Goal: Participate in discussion: Engage in conversation with other users on a specific topic

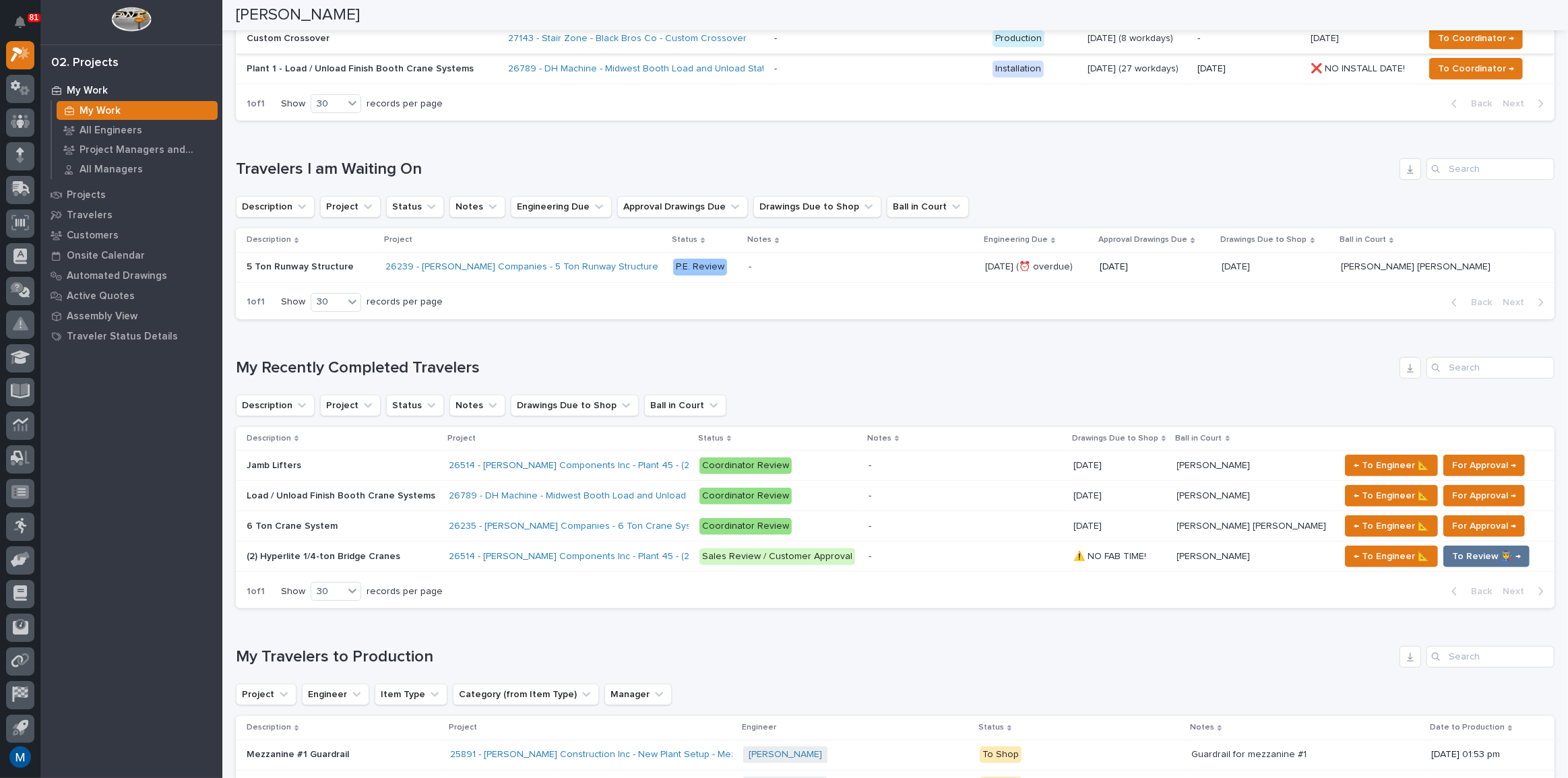
scroll to position [429, 0]
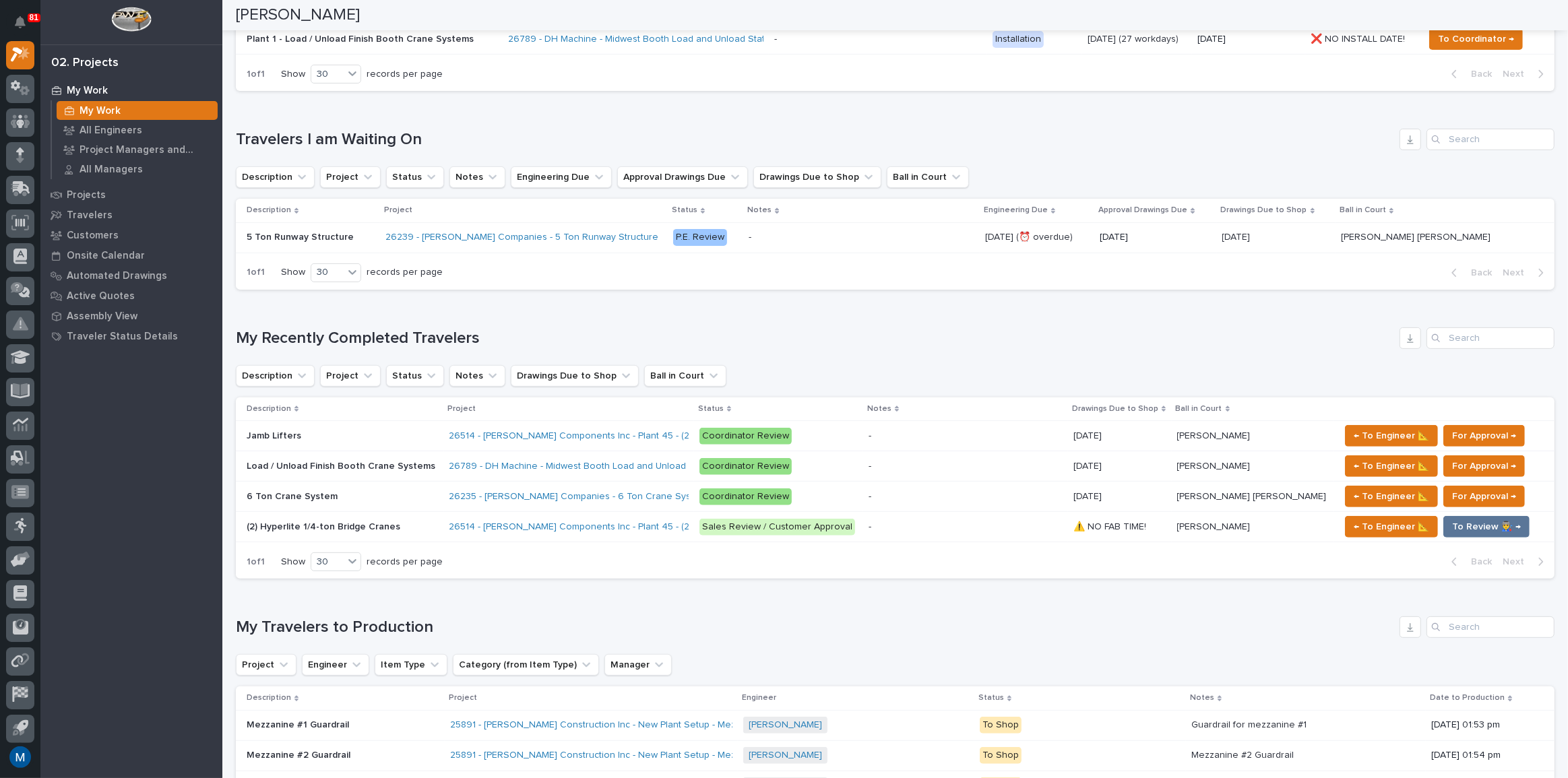
click at [660, 231] on div "26239 - [PERSON_NAME] Companies - 5 Ton Runway Structure" at bounding box center [524, 237] width 277 height 22
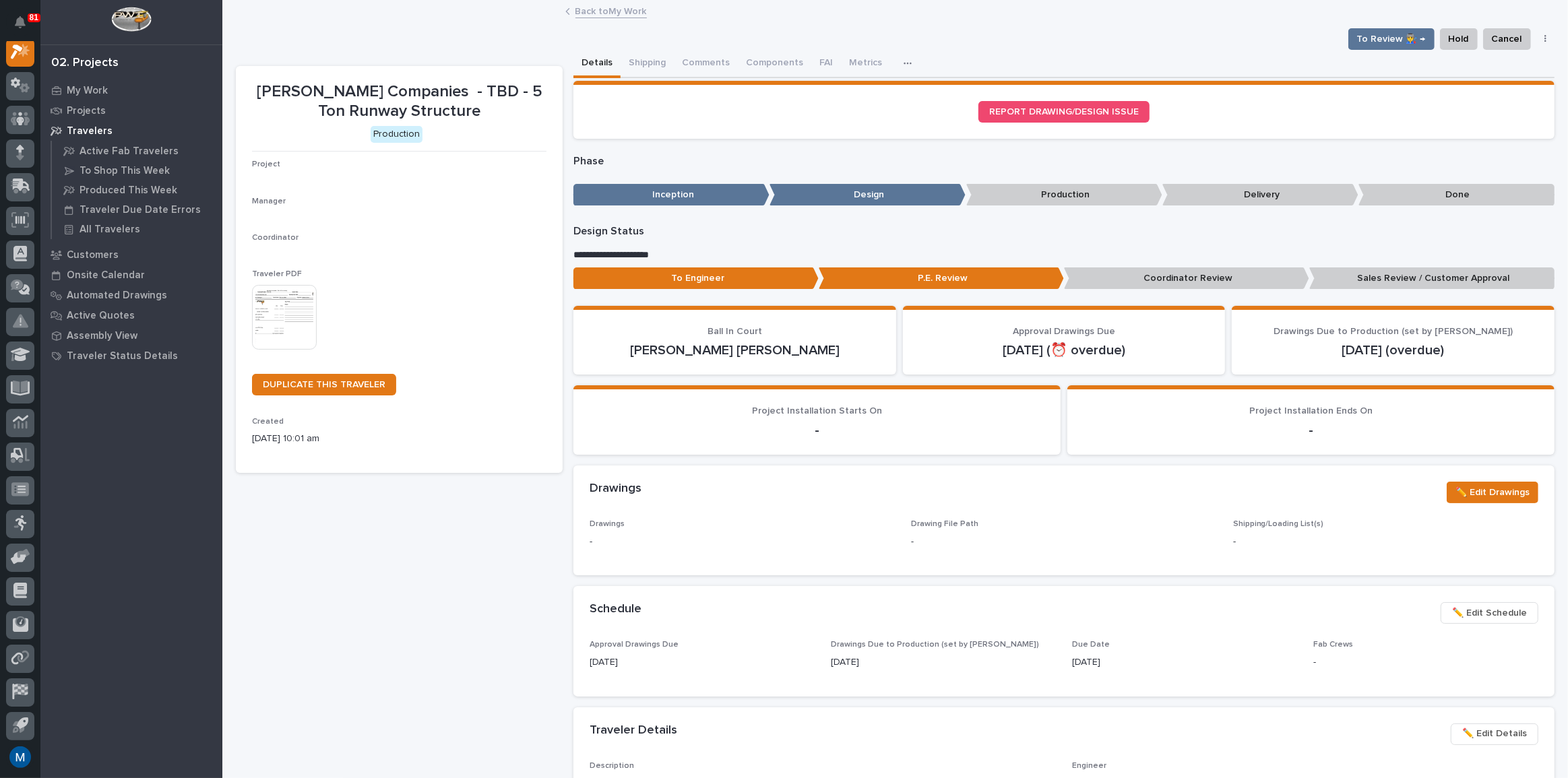
scroll to position [34, 0]
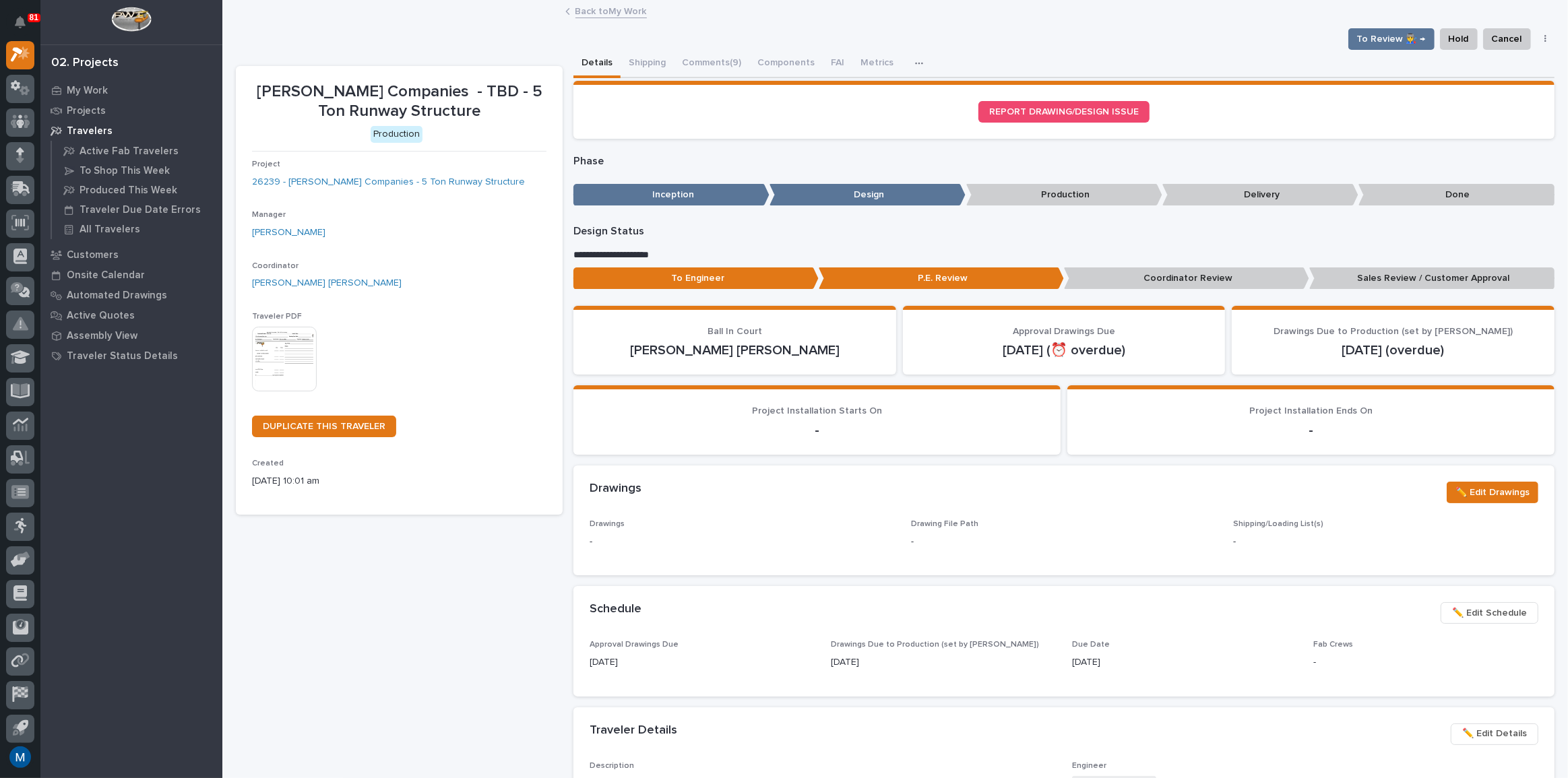
click at [1069, 275] on p "Coordinator Review" at bounding box center [1187, 279] width 246 height 22
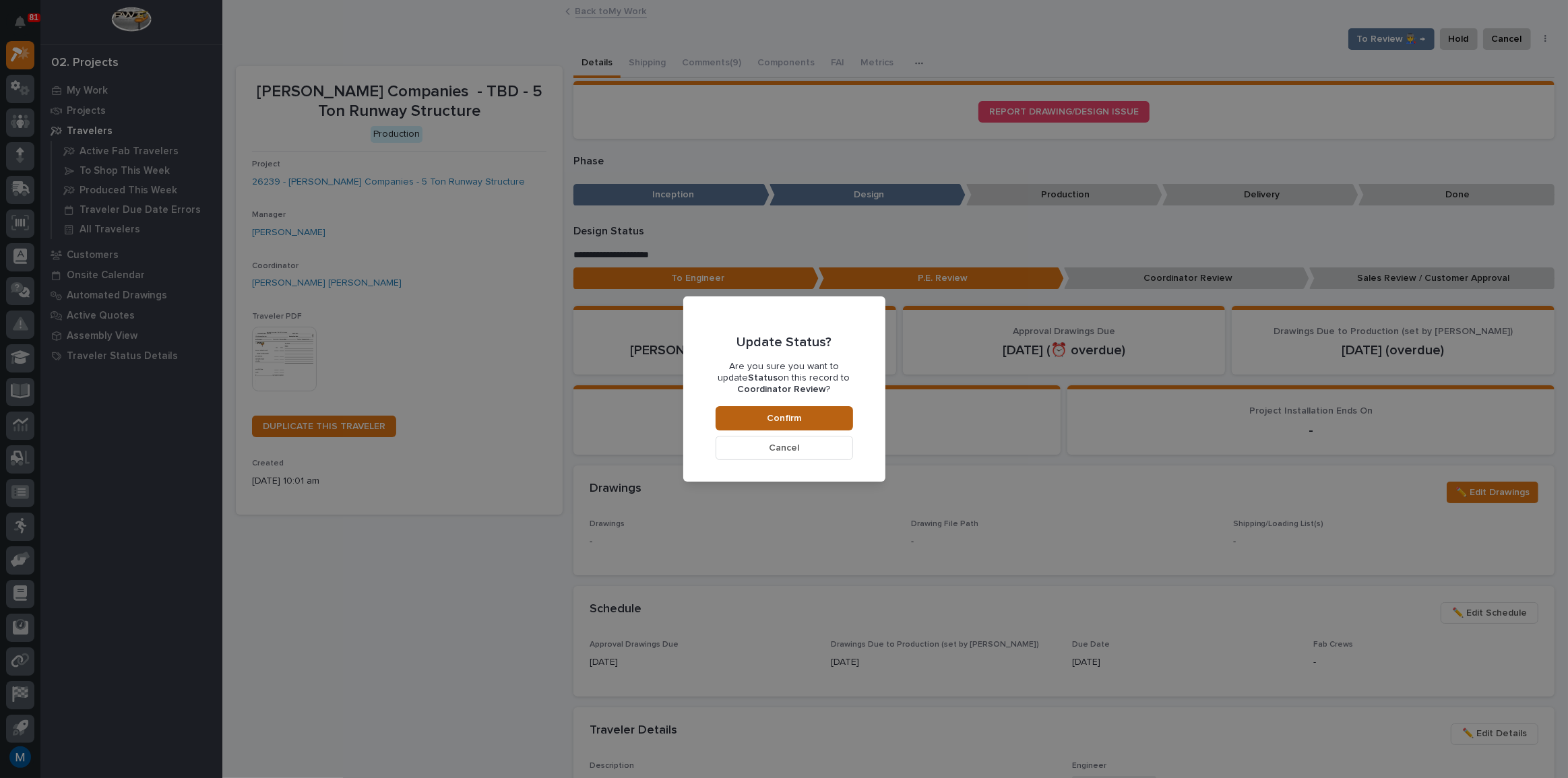
click at [753, 418] on button "Confirm" at bounding box center [784, 418] width 137 height 24
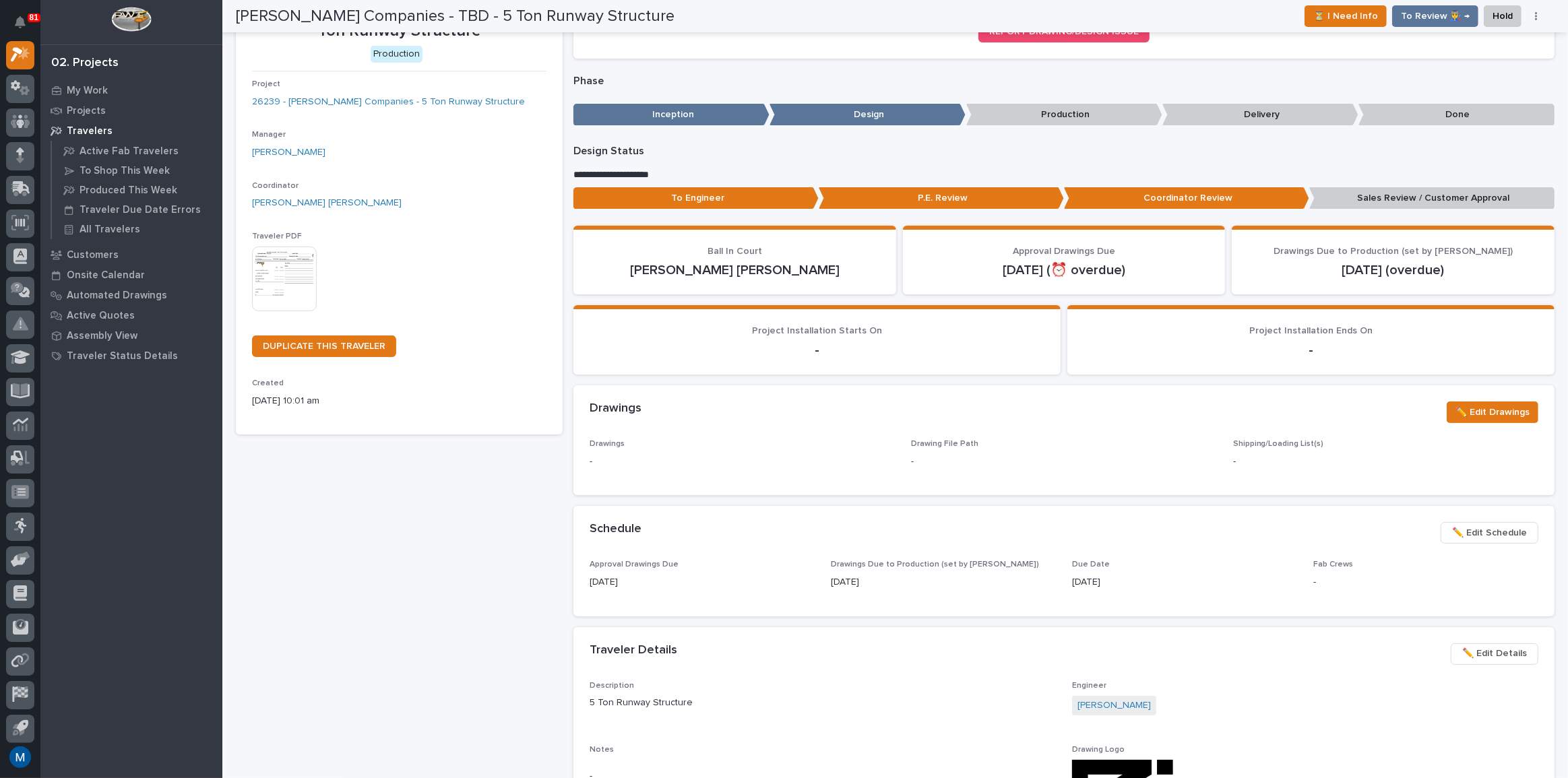
scroll to position [0, 0]
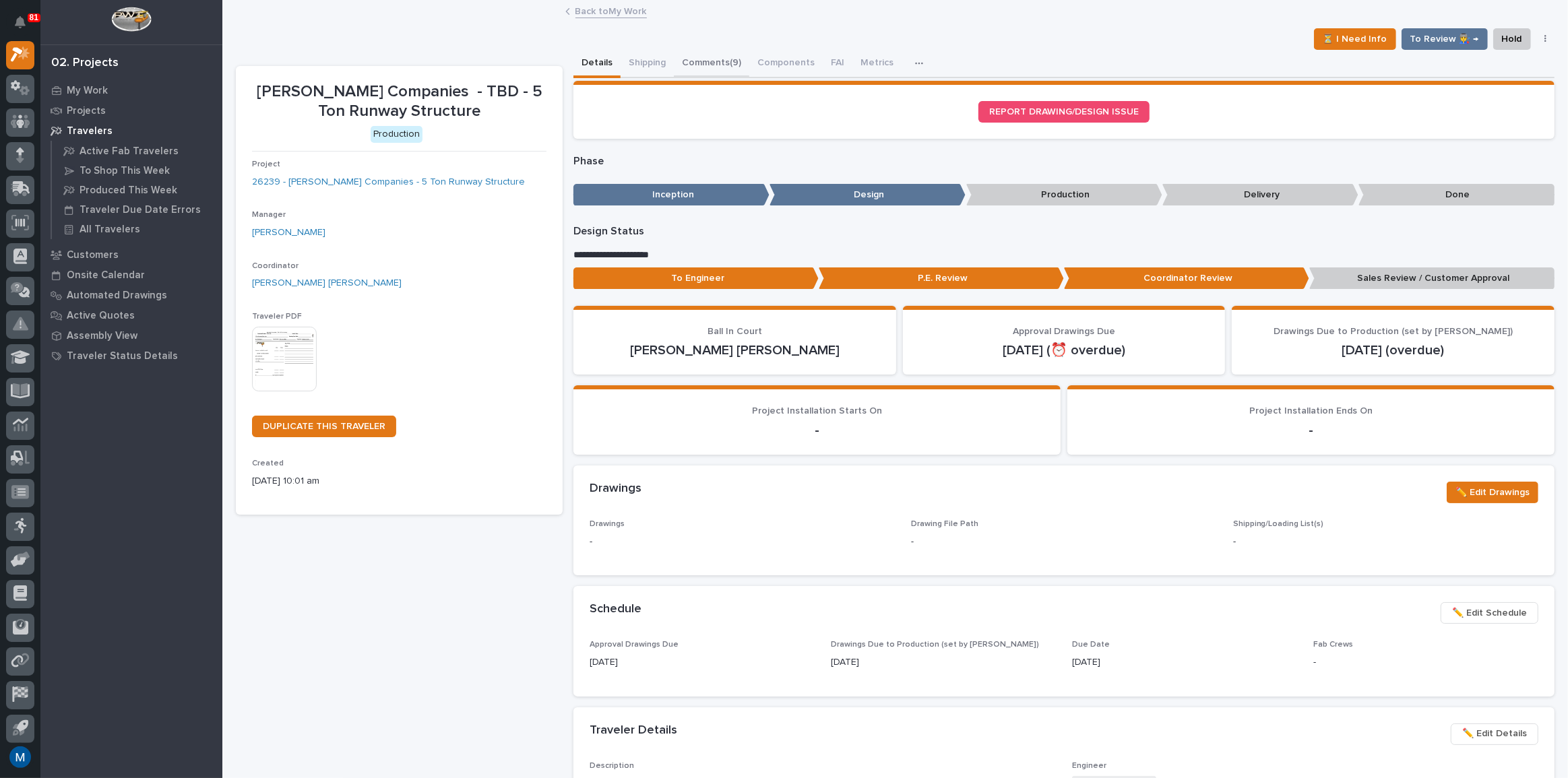
click at [724, 52] on button "Comments (9)" at bounding box center [711, 64] width 76 height 28
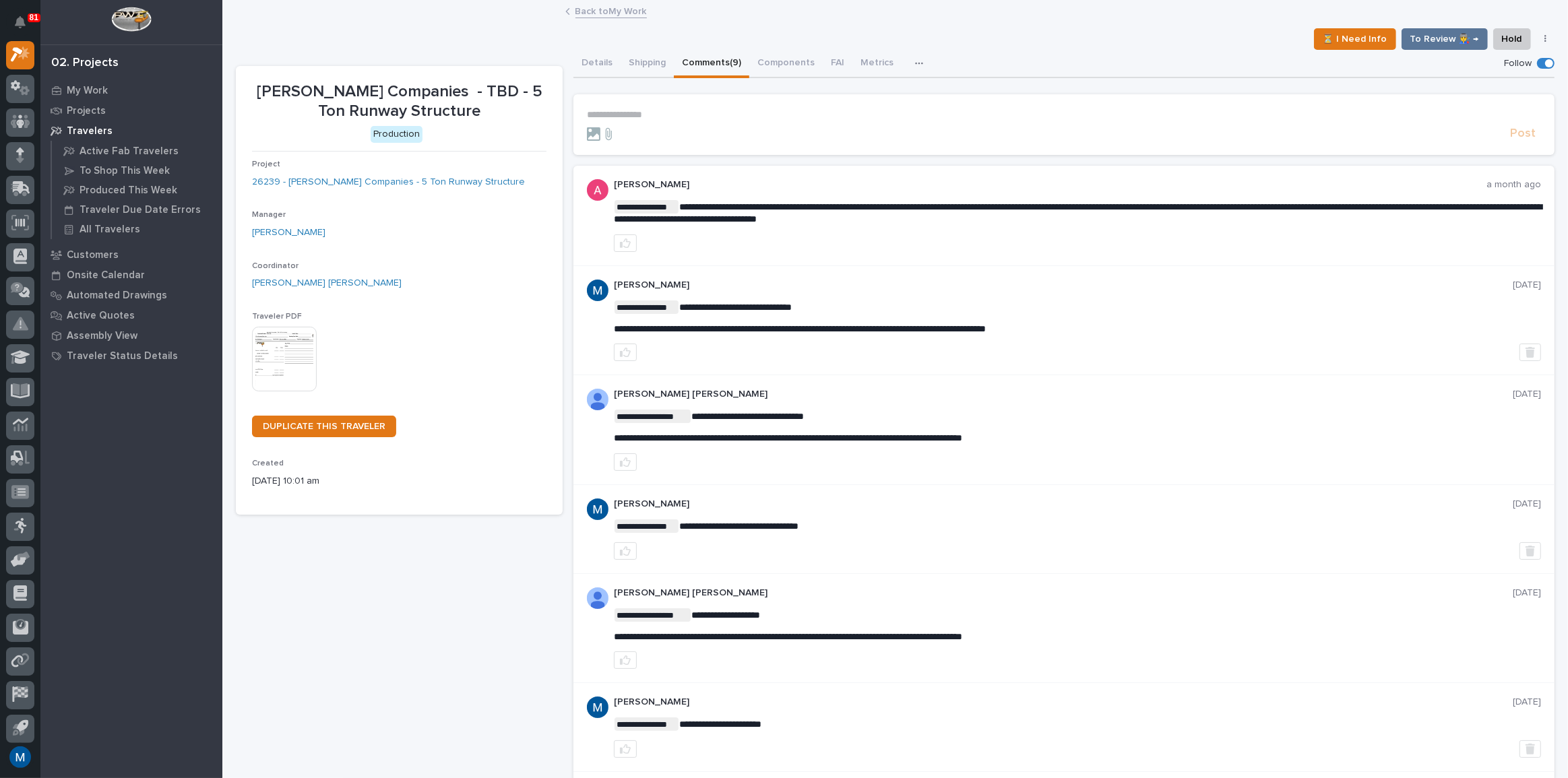
click at [653, 119] on p "**********" at bounding box center [1064, 114] width 954 height 12
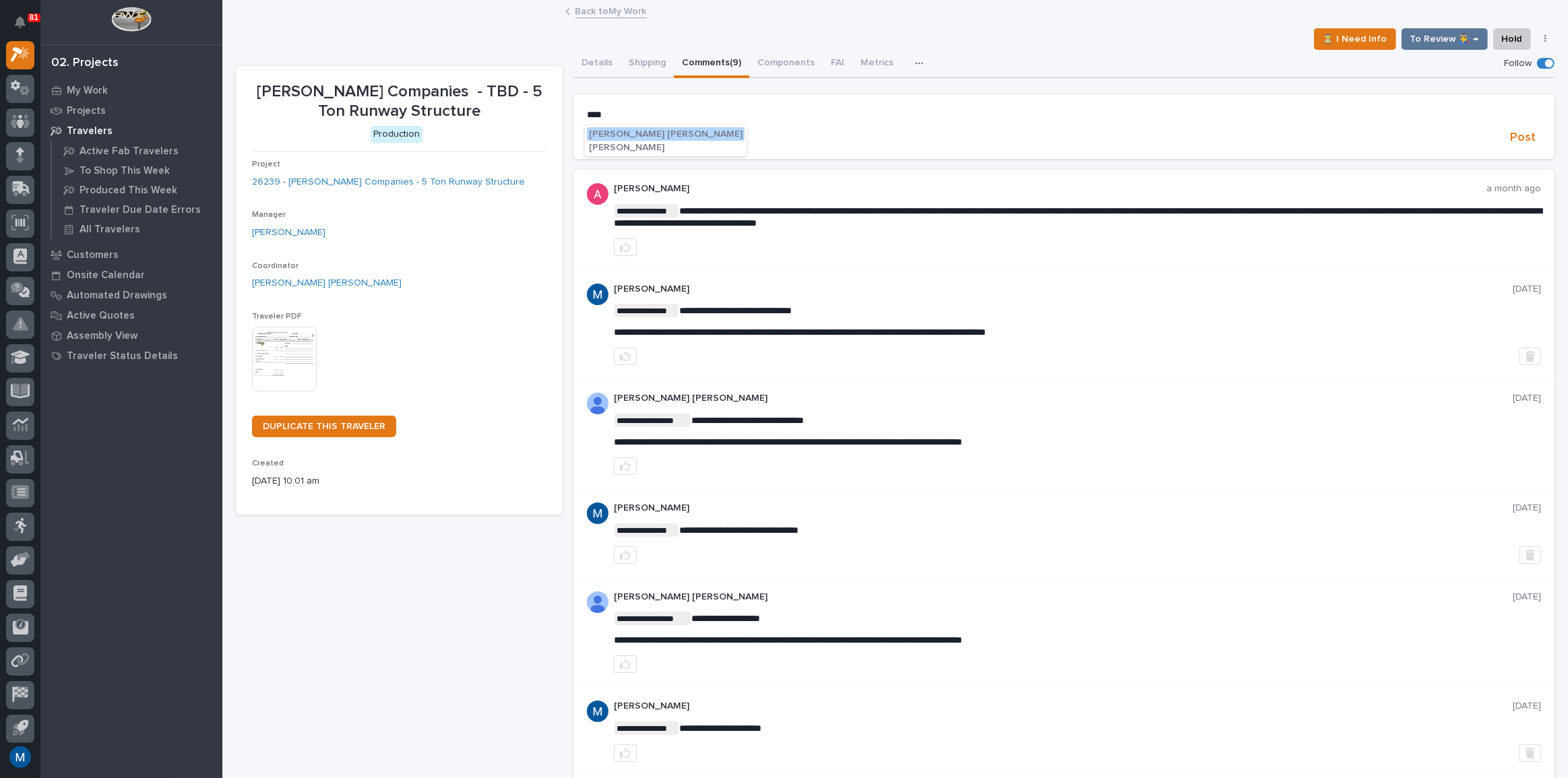
click at [639, 132] on span "[PERSON_NAME] [PERSON_NAME]" at bounding box center [665, 134] width 153 height 10
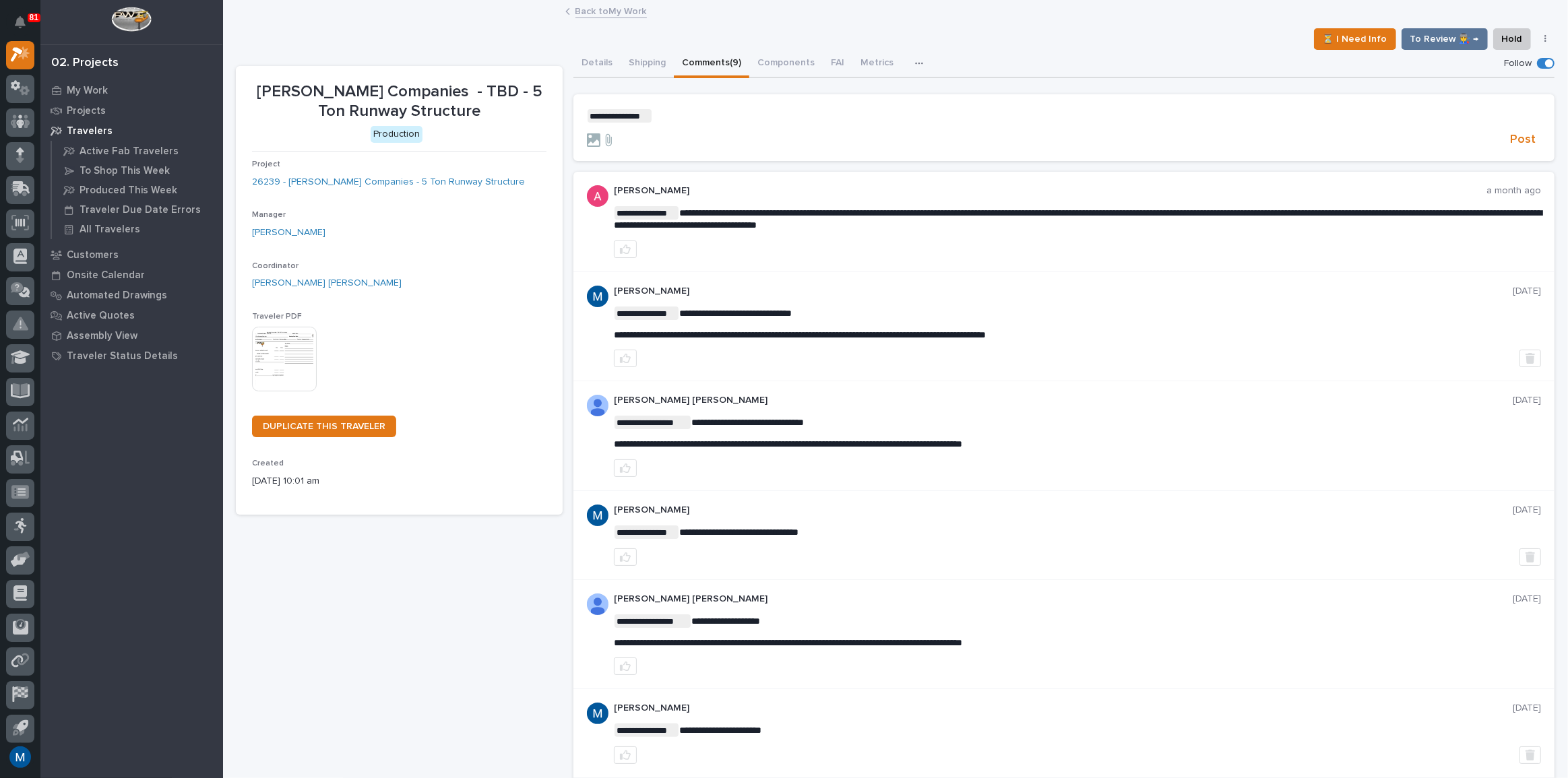
click at [697, 112] on p "**********" at bounding box center [1064, 115] width 954 height 13
click at [1510, 135] on span "Post" at bounding box center [1522, 139] width 26 height 15
